Goal: Task Accomplishment & Management: Manage account settings

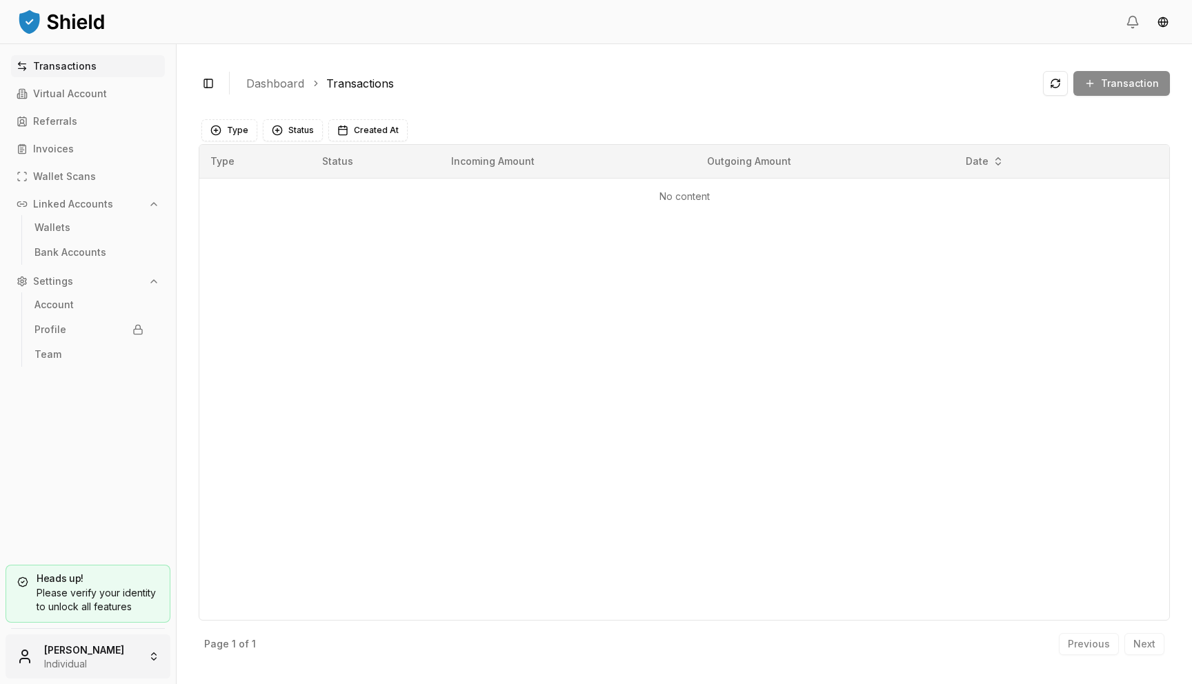
click at [133, 645] on html "Transactions Virtual Account Referrals Invoices Wallet Scans Linked Accounts Wa…" at bounding box center [596, 342] width 1192 height 684
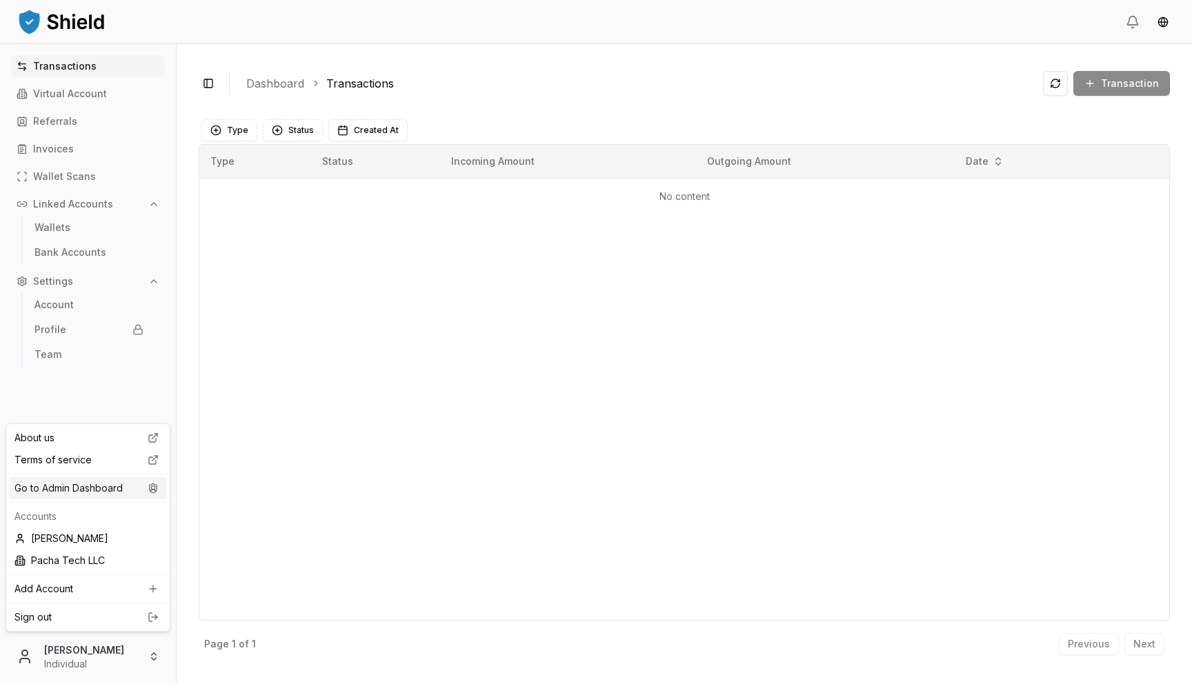
click at [150, 487] on icon at bounding box center [153, 488] width 17 height 11
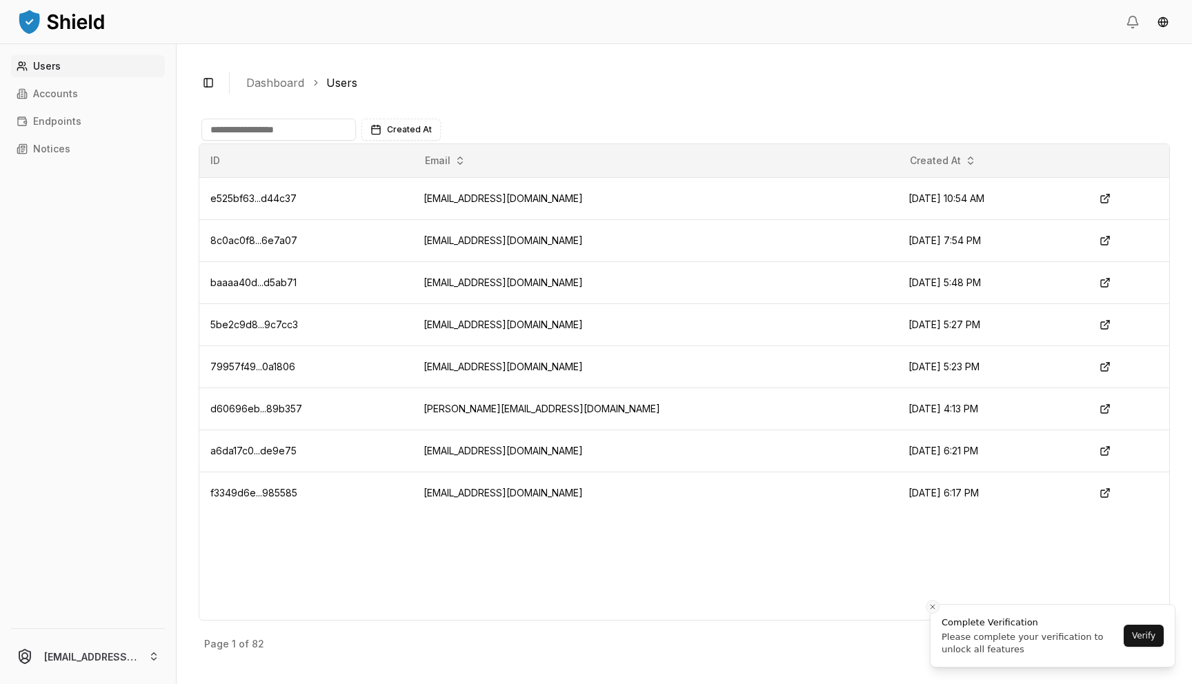
click at [933, 604] on icon "Close toast" at bounding box center [933, 607] width 8 height 8
click at [1154, 644] on p "Next" at bounding box center [1145, 645] width 22 height 10
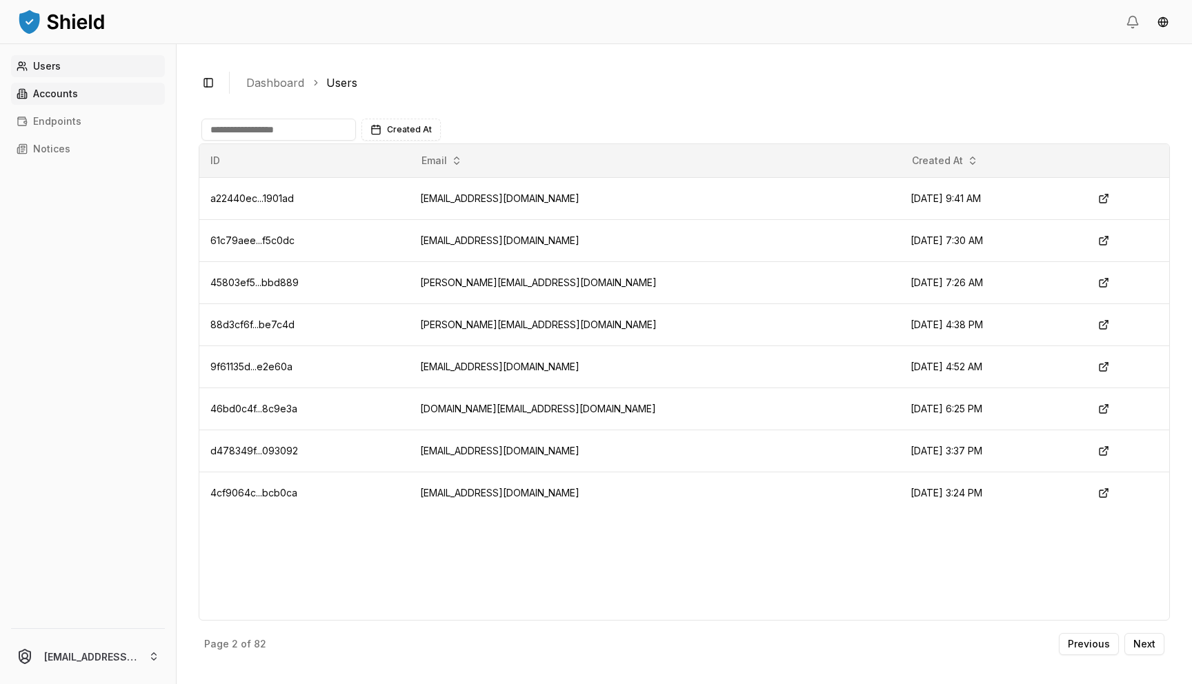
click at [88, 92] on link "Accounts" at bounding box center [88, 94] width 154 height 22
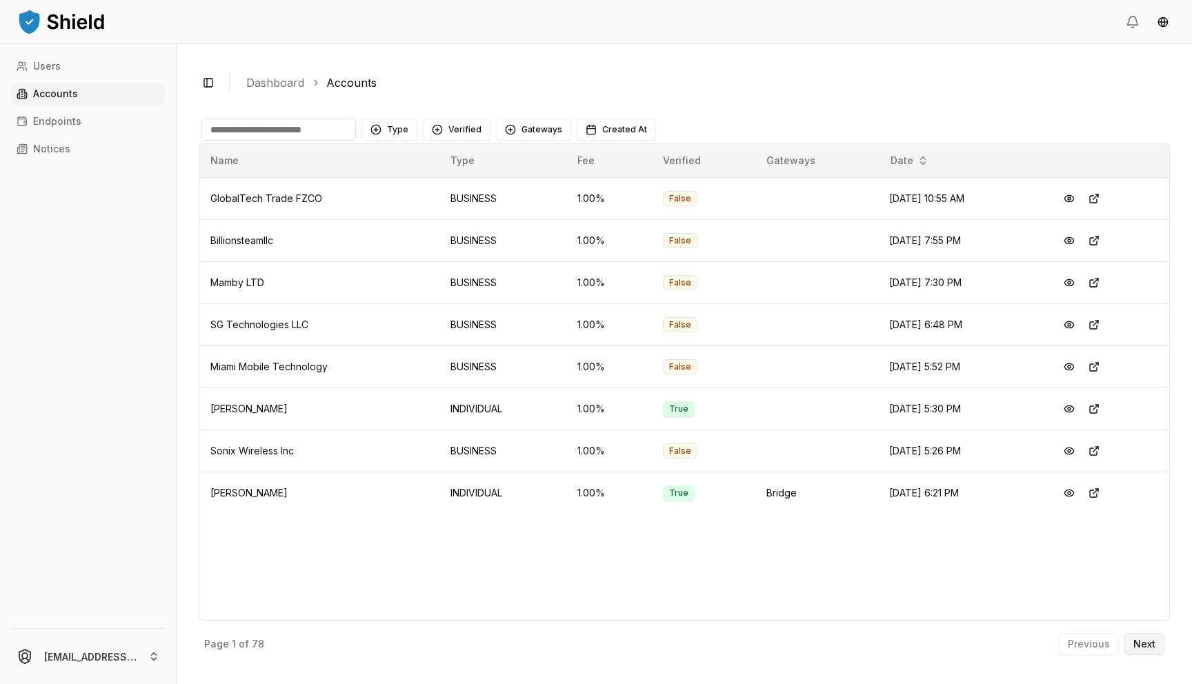
click at [1135, 644] on p "Next" at bounding box center [1145, 645] width 22 height 10
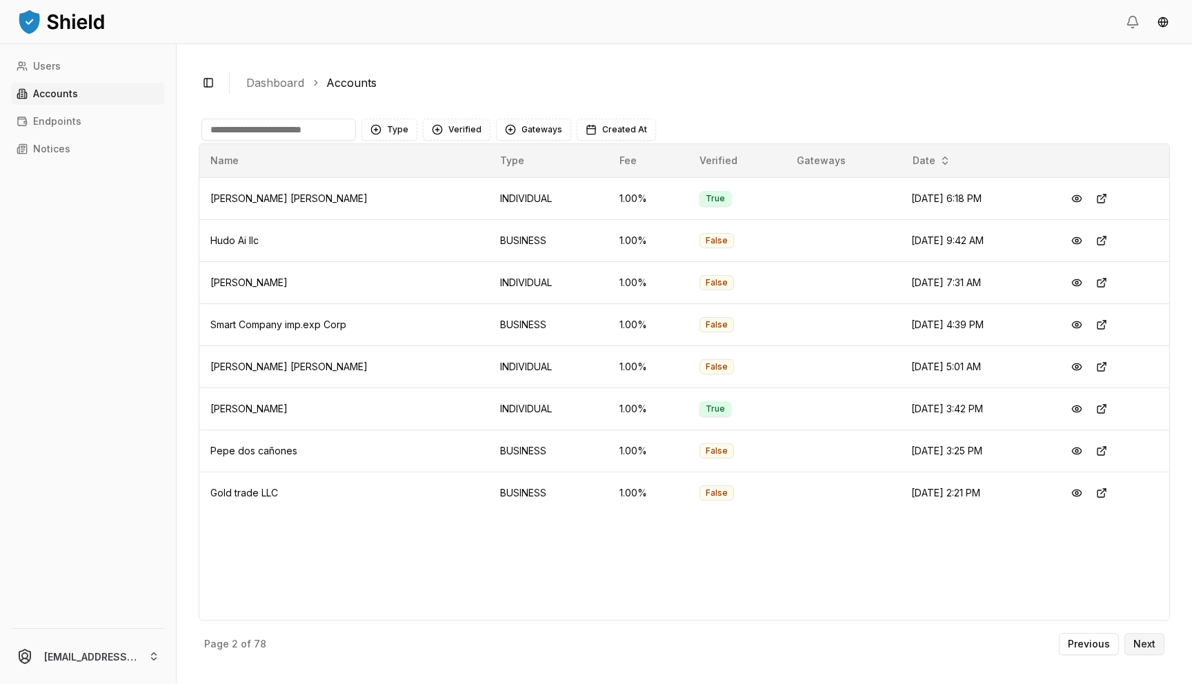
click at [1142, 646] on p "Next" at bounding box center [1145, 645] width 22 height 10
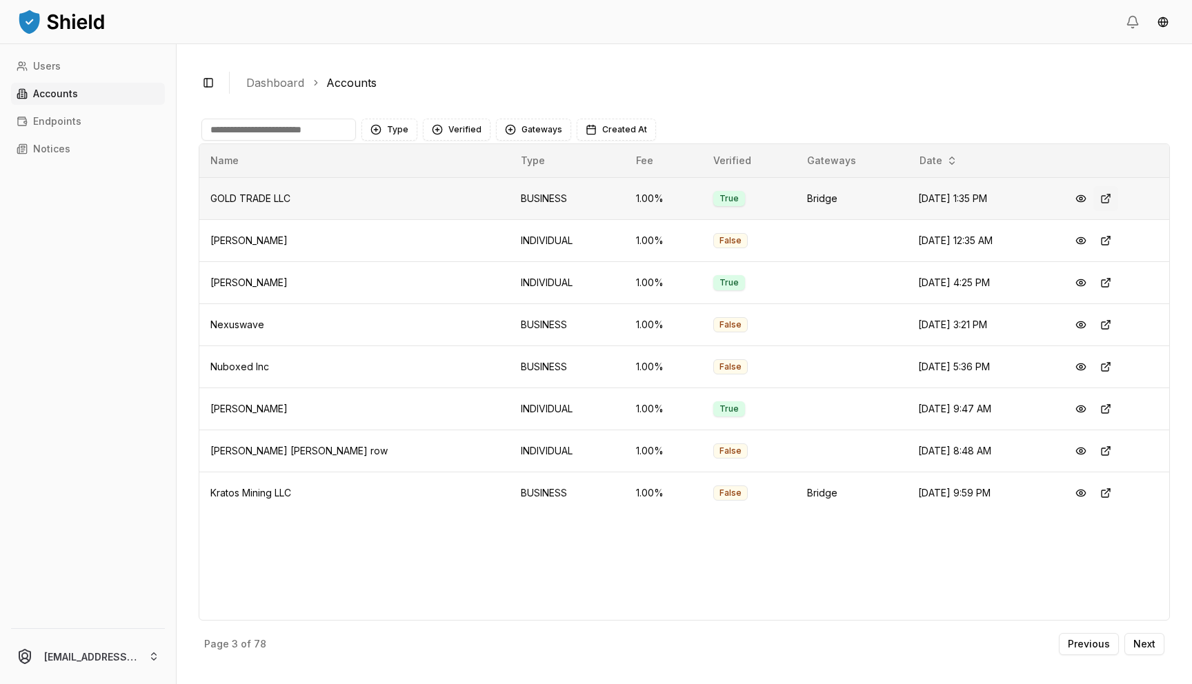
click at [1107, 200] on button at bounding box center [1106, 198] width 25 height 25
click at [1075, 196] on button at bounding box center [1081, 198] width 25 height 25
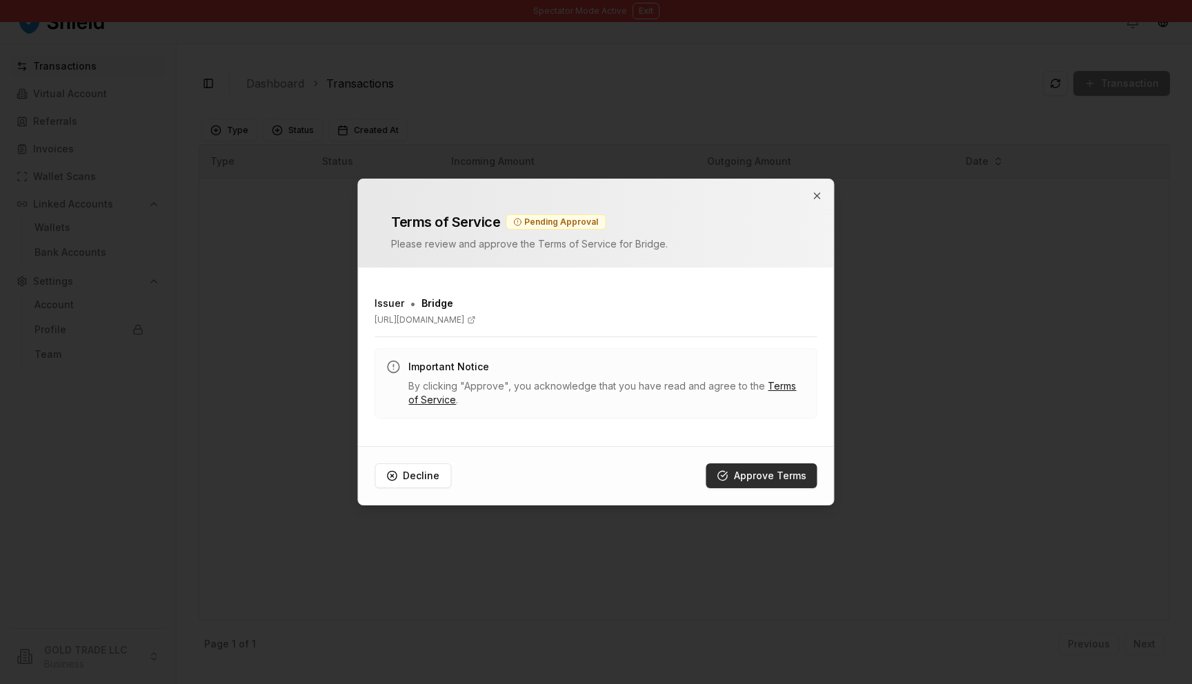
click at [762, 473] on button "Approve Terms" at bounding box center [762, 476] width 111 height 25
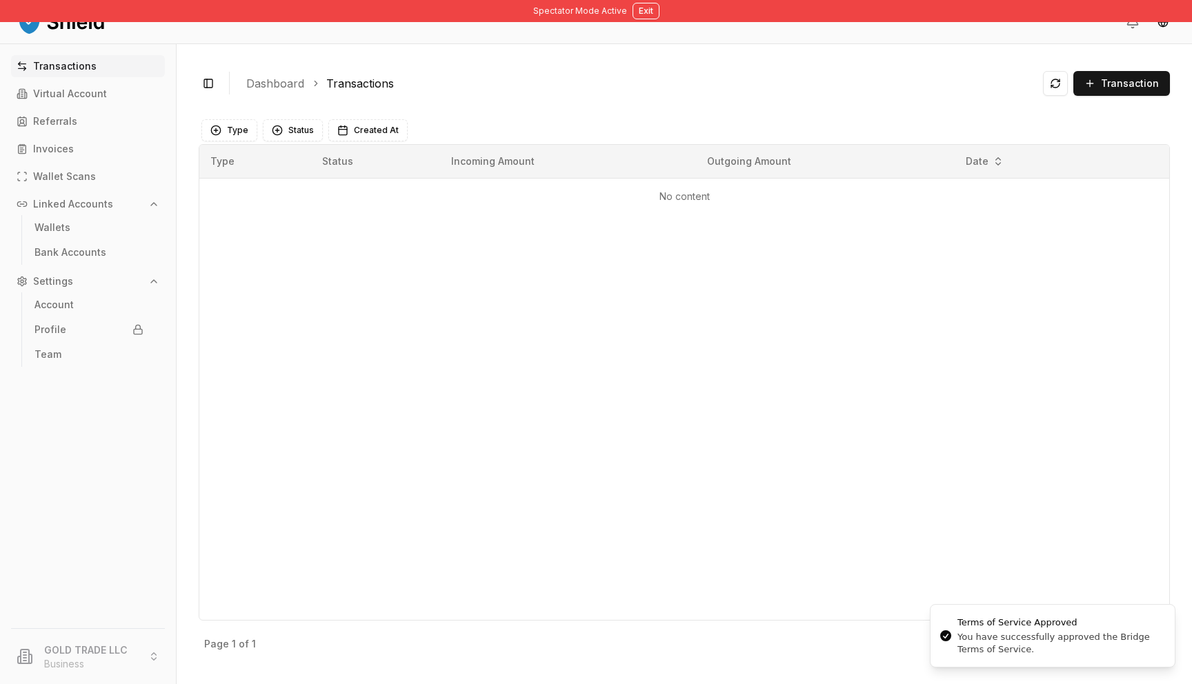
click at [994, 504] on div "Type Status Incoming Amount Outgoing Amount Date No content" at bounding box center [684, 382] width 971 height 477
click at [259, 250] on div "Type Status Incoming Amount Outgoing Amount Date No content" at bounding box center [684, 382] width 971 height 477
click at [121, 254] on link "Bank Accounts" at bounding box center [89, 252] width 120 height 22
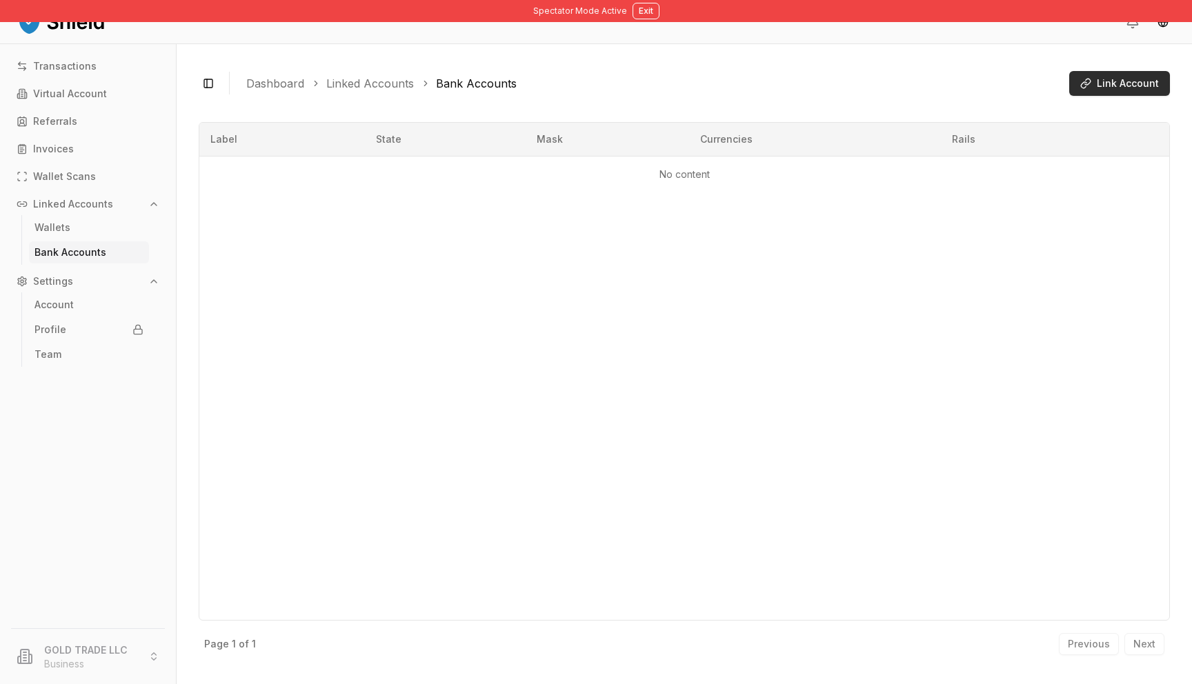
click at [1133, 83] on span "Link Account" at bounding box center [1128, 84] width 62 height 14
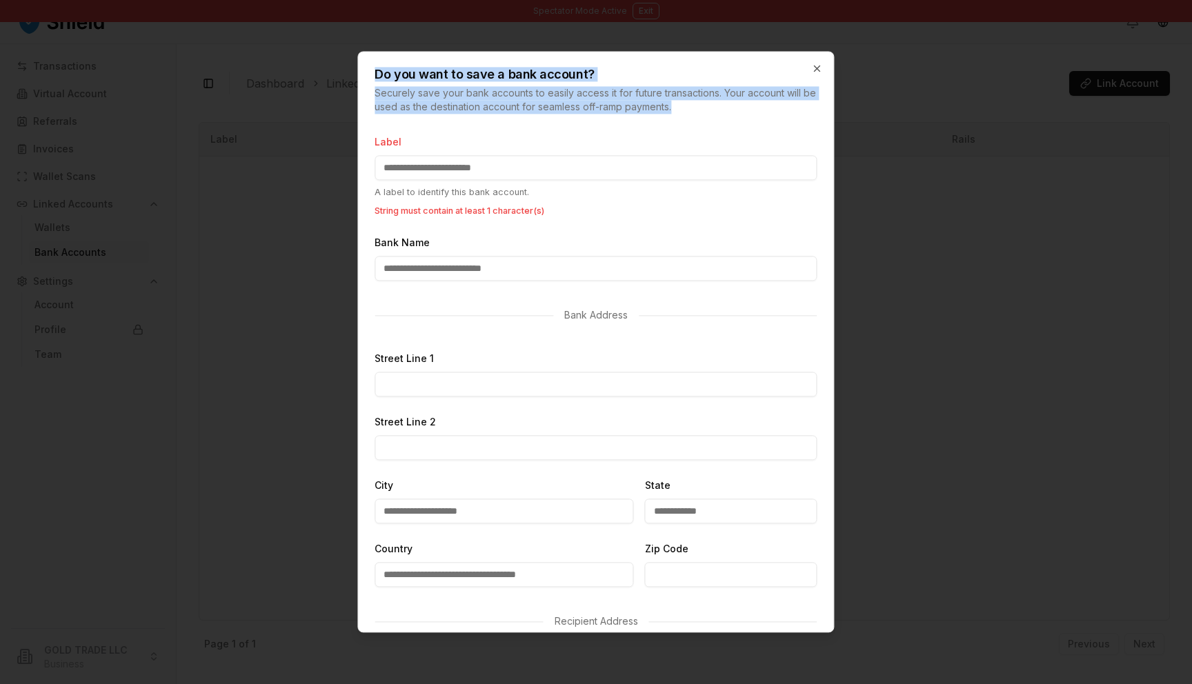
drag, startPoint x: 377, startPoint y: 74, endPoint x: 454, endPoint y: 132, distance: 96.6
click at [454, 132] on div "Do you want to save a bank account? Securely save your bank accounts to easily …" at bounding box center [595, 342] width 477 height 582
click at [818, 74] on icon "button" at bounding box center [817, 68] width 11 height 11
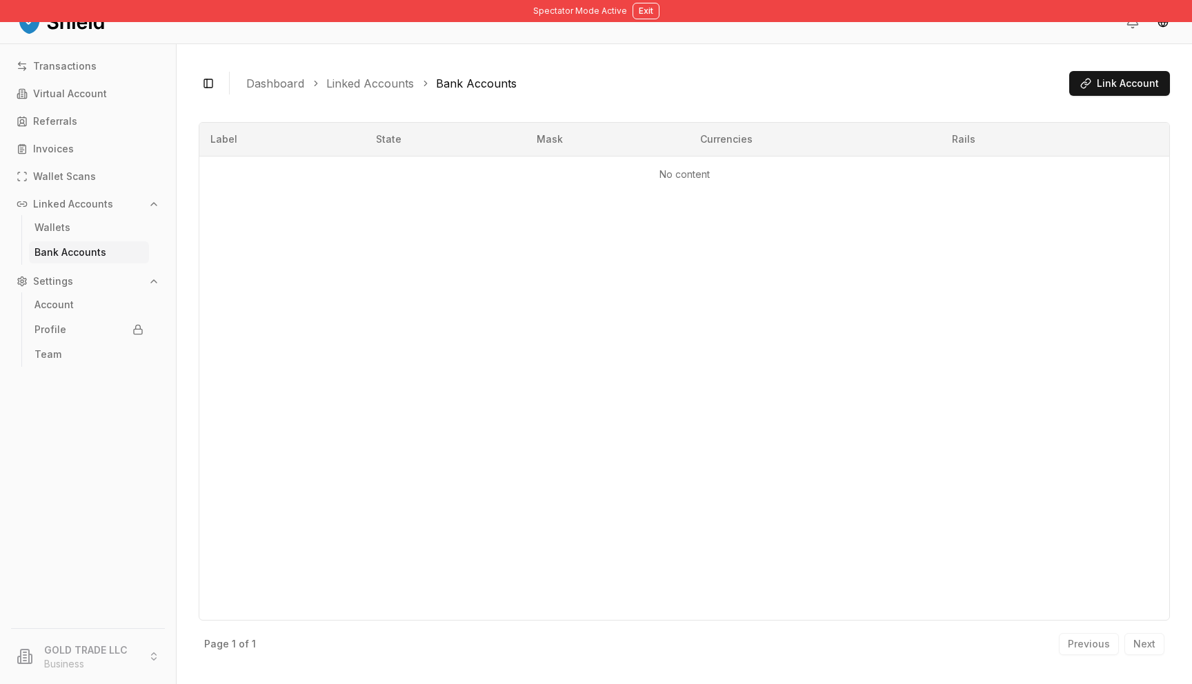
click at [669, 79] on ol "Dashboard Linked Accounts Bank Accounts" at bounding box center [652, 83] width 812 height 17
click at [912, 264] on div "Label State Mask Currencies Rails No content" at bounding box center [684, 371] width 971 height 499
click at [646, 13] on button "Exit" at bounding box center [646, 11] width 27 height 17
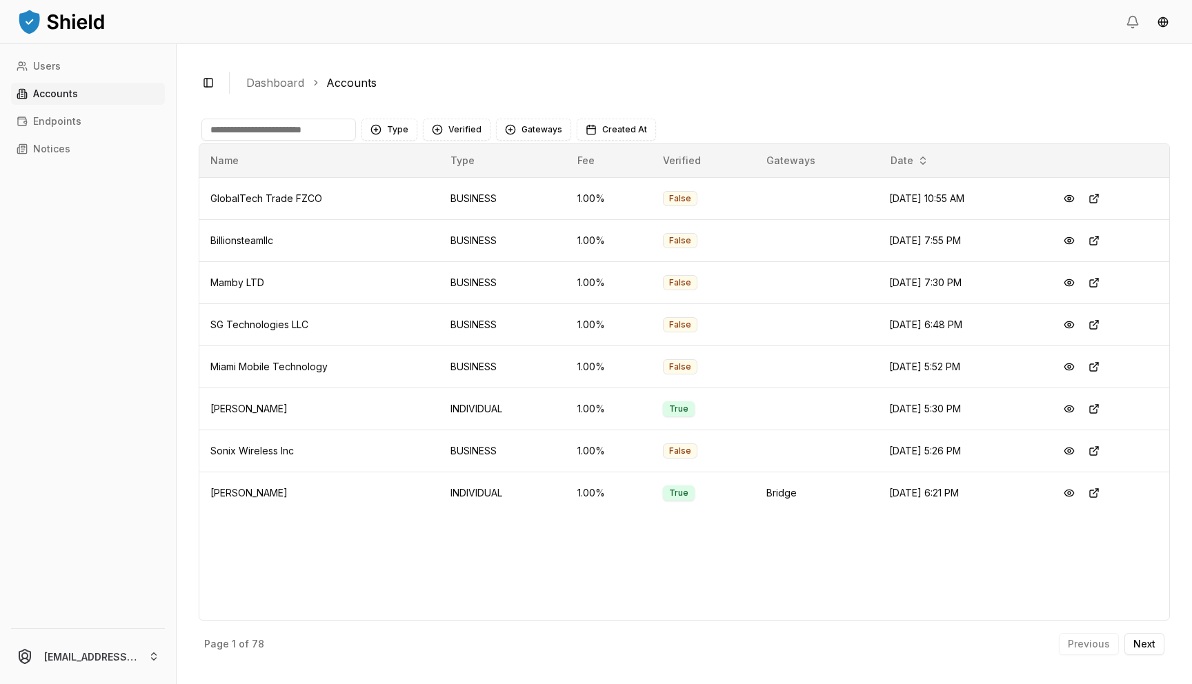
click at [304, 132] on input at bounding box center [278, 130] width 155 height 22
type input "****"
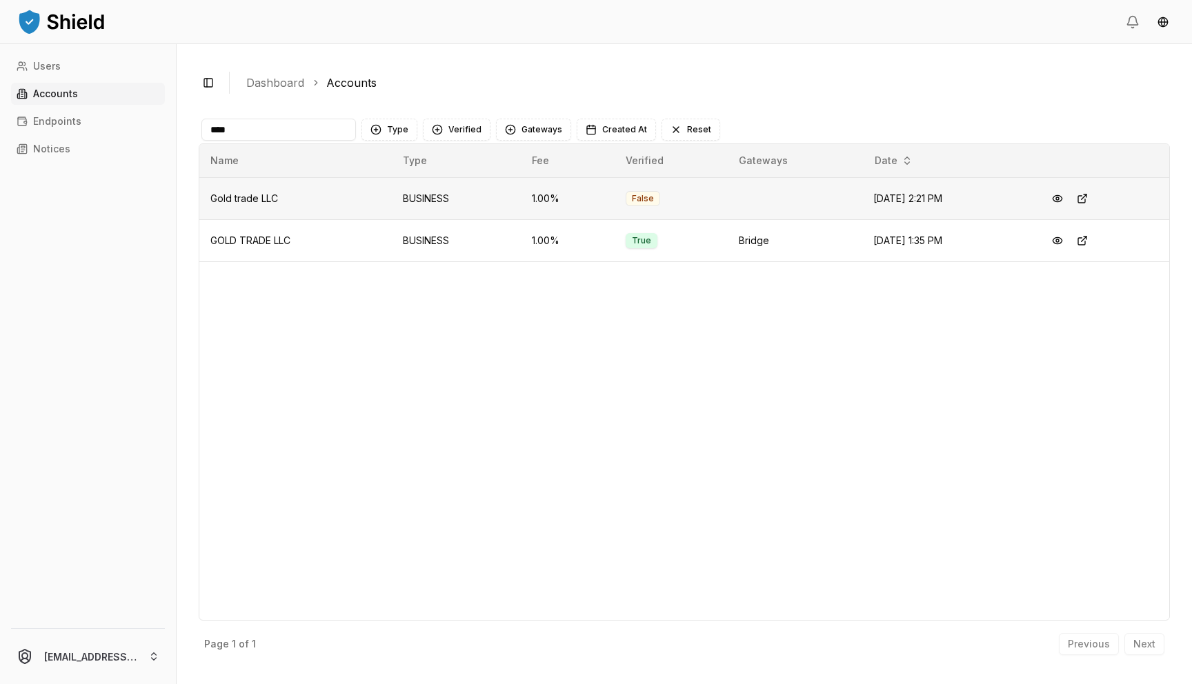
click at [896, 196] on span "Aug 7, 2025, 2:21 PM" at bounding box center [907, 198] width 69 height 12
click at [727, 321] on div "Name Type Fee Verified Gateways Date Gold trade LLC BUSINESS 1.00 % False Aug 7…" at bounding box center [684, 382] width 971 height 477
click at [1095, 199] on button at bounding box center [1082, 198] width 25 height 25
